Goal: Information Seeking & Learning: Learn about a topic

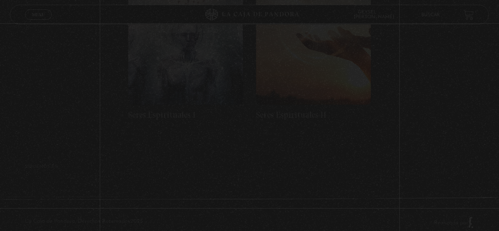
scroll to position [197, 0]
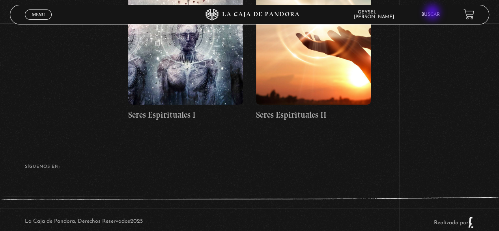
click at [434, 13] on link "Buscar" at bounding box center [431, 14] width 19 height 5
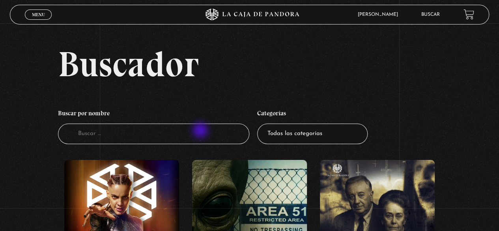
drag, startPoint x: 201, startPoint y: 131, endPoint x: 158, endPoint y: 137, distance: 43.4
click at [158, 137] on input "Buscador" at bounding box center [154, 134] width 192 height 21
type input "vaticano"
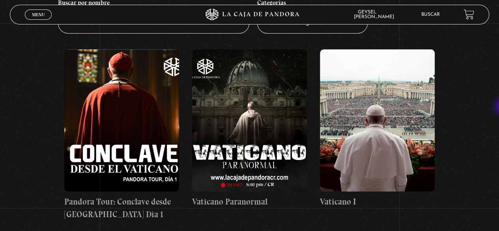
scroll to position [108, 0]
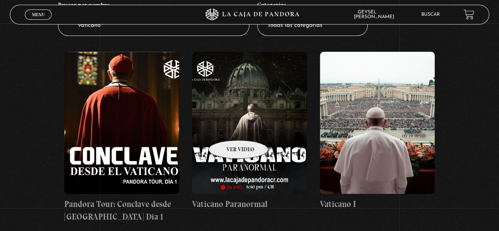
click at [228, 128] on figure at bounding box center [249, 123] width 115 height 142
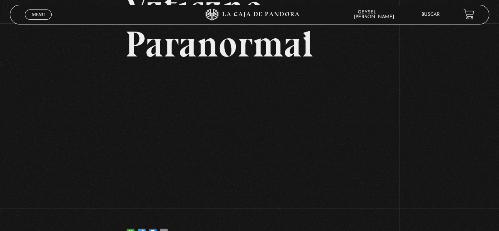
scroll to position [79, 0]
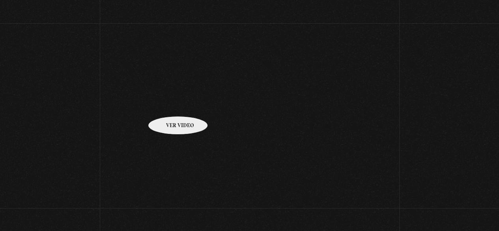
scroll to position [104, 0]
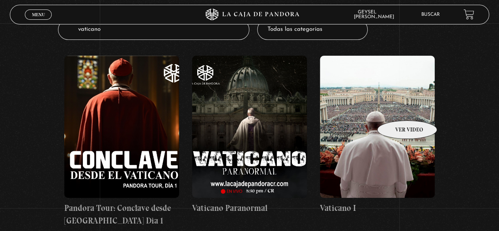
click at [397, 109] on figure at bounding box center [377, 127] width 115 height 142
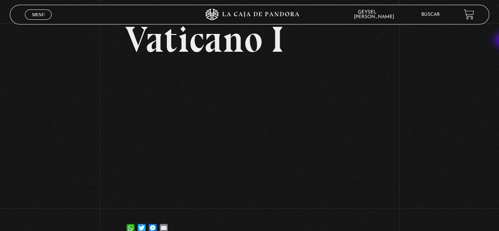
scroll to position [43, 0]
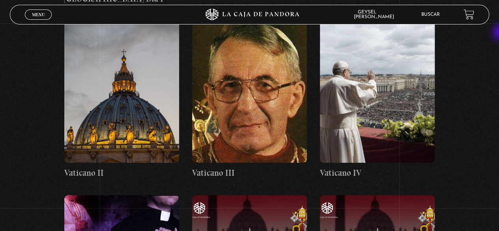
scroll to position [329, 0]
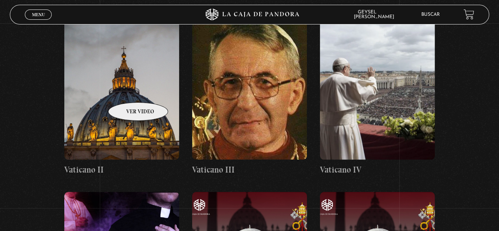
click at [128, 90] on figure at bounding box center [121, 88] width 115 height 142
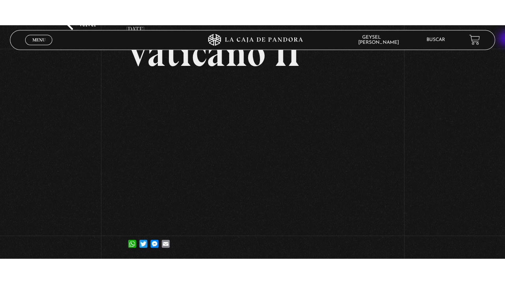
scroll to position [54, 0]
